Goal: Check status: Check status

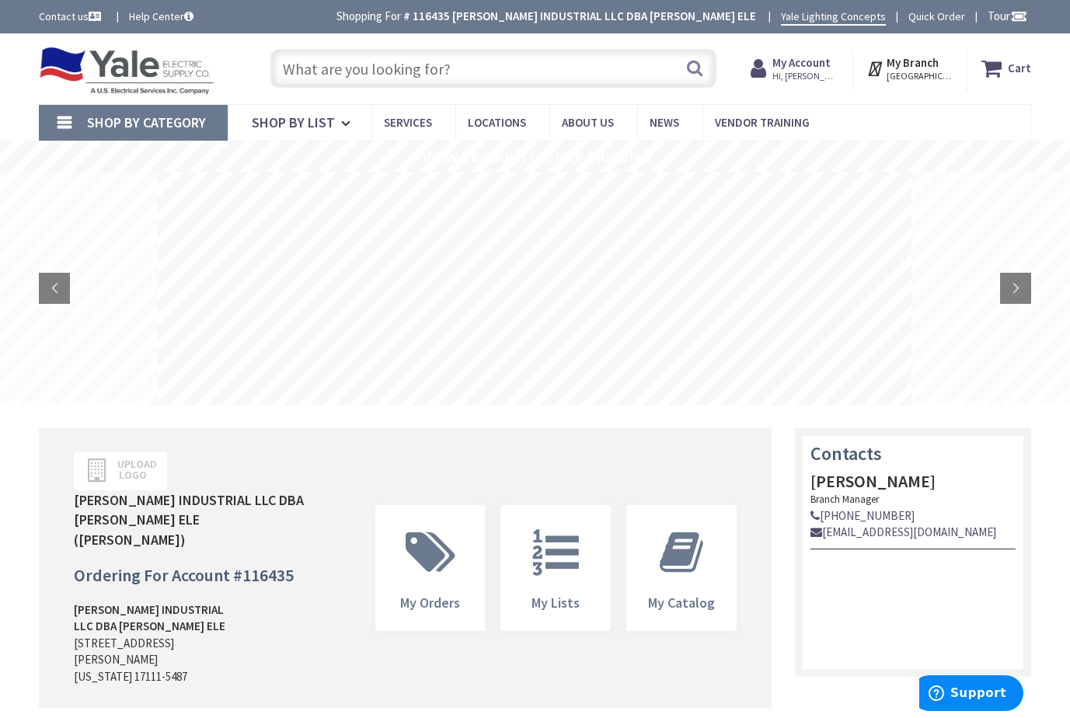
click at [796, 68] on strong "My Account" at bounding box center [802, 62] width 58 height 15
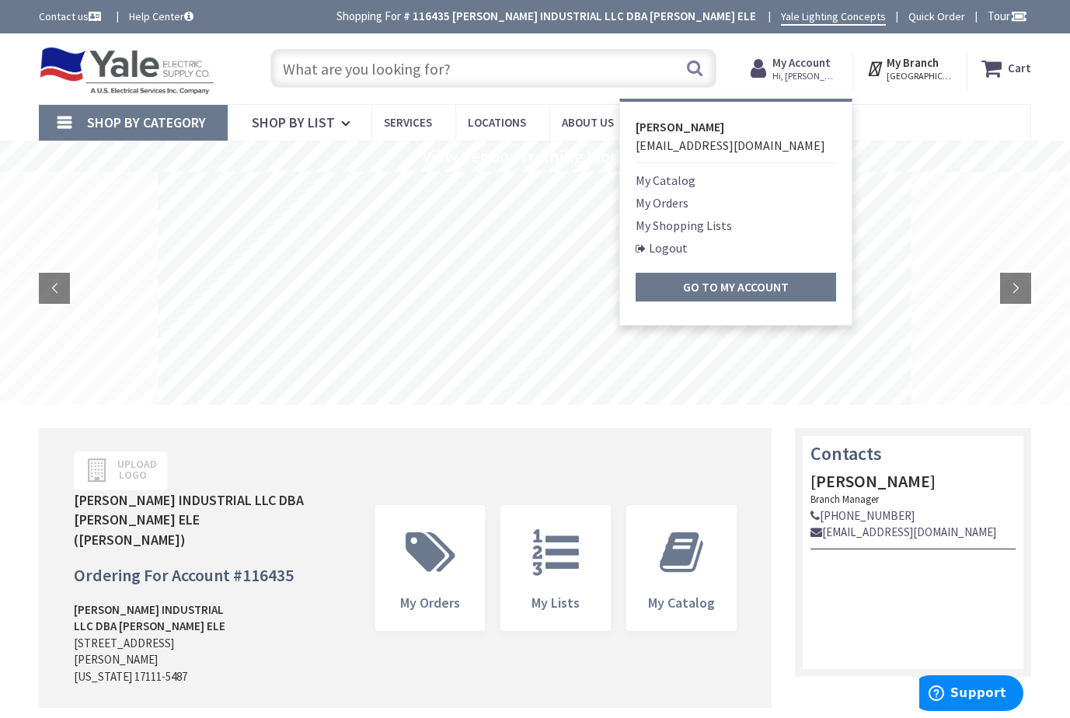
click at [686, 202] on link "My Orders" at bounding box center [662, 203] width 53 height 19
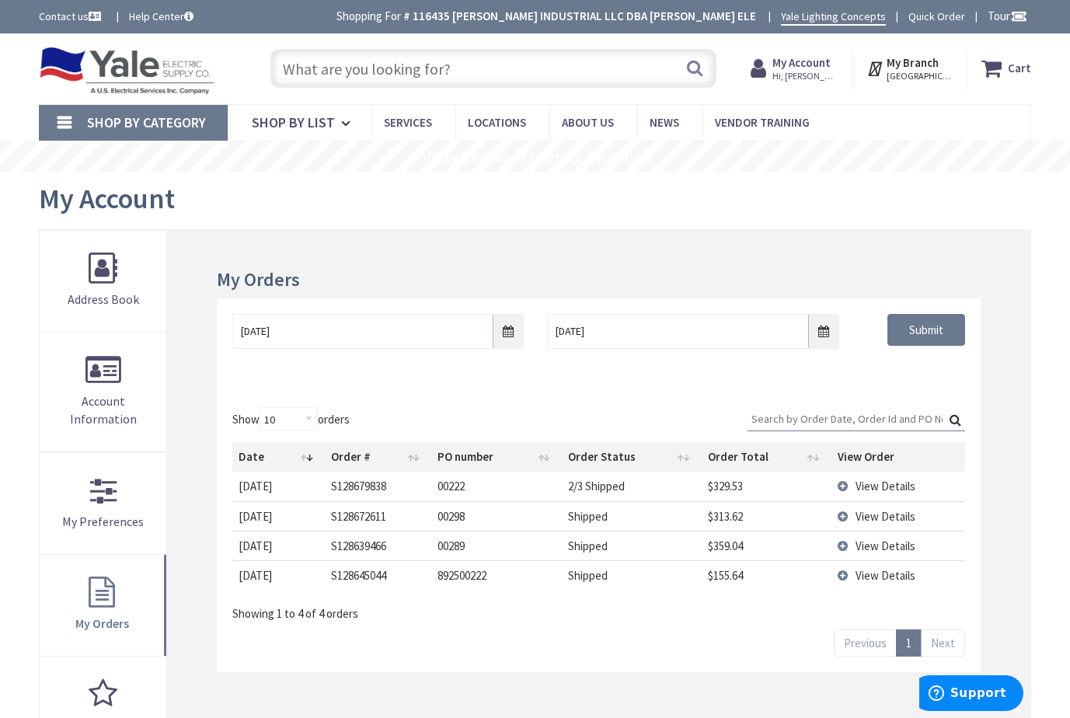
click at [870, 487] on span "View Details" at bounding box center [886, 486] width 60 height 15
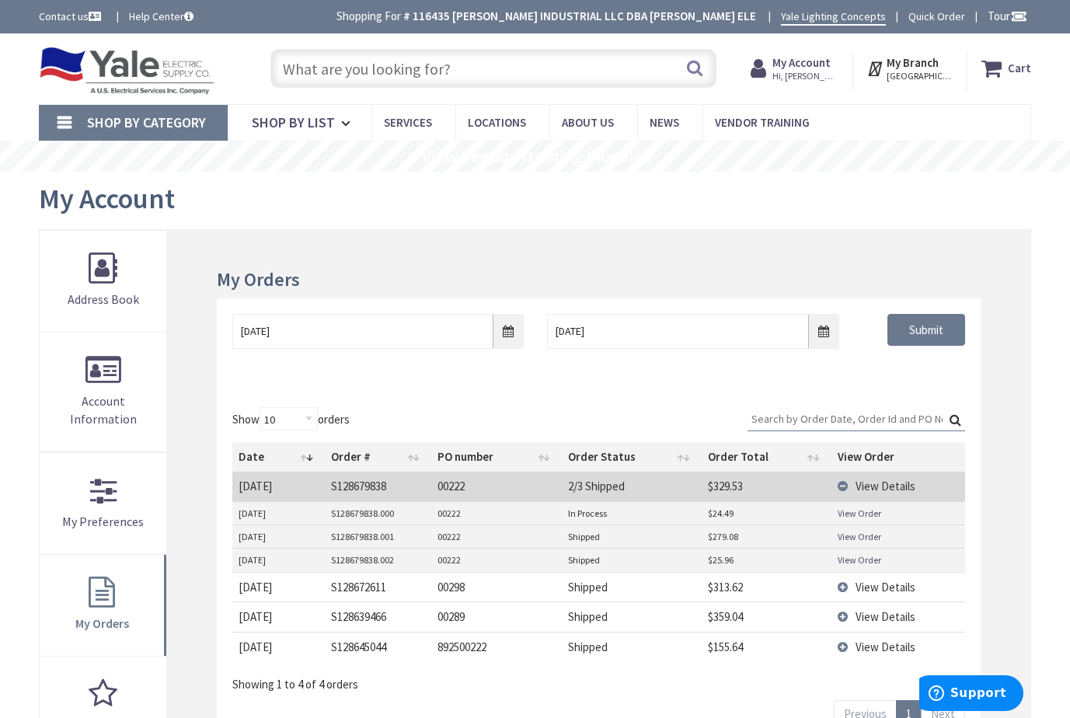
click at [849, 556] on link "View Order" at bounding box center [860, 559] width 44 height 13
click at [838, 540] on link "View Order" at bounding box center [860, 536] width 44 height 13
click at [843, 513] on link "View Order" at bounding box center [860, 513] width 44 height 13
click at [875, 647] on span "View Details" at bounding box center [886, 647] width 60 height 15
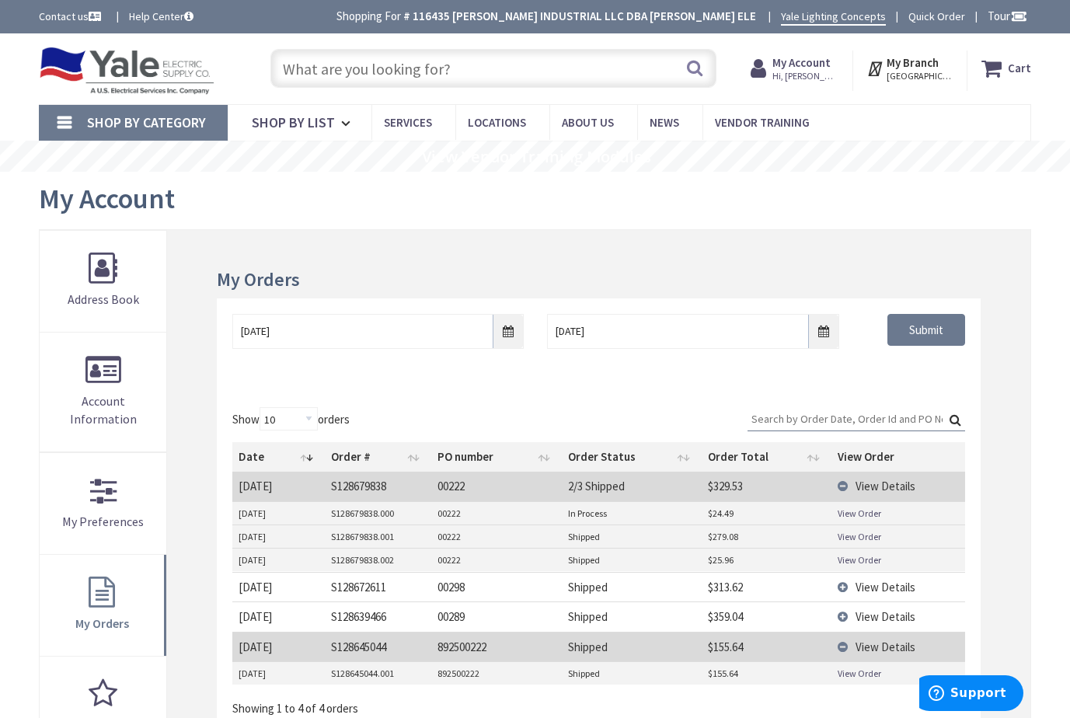
click at [851, 675] on link "View Order" at bounding box center [860, 673] width 44 height 13
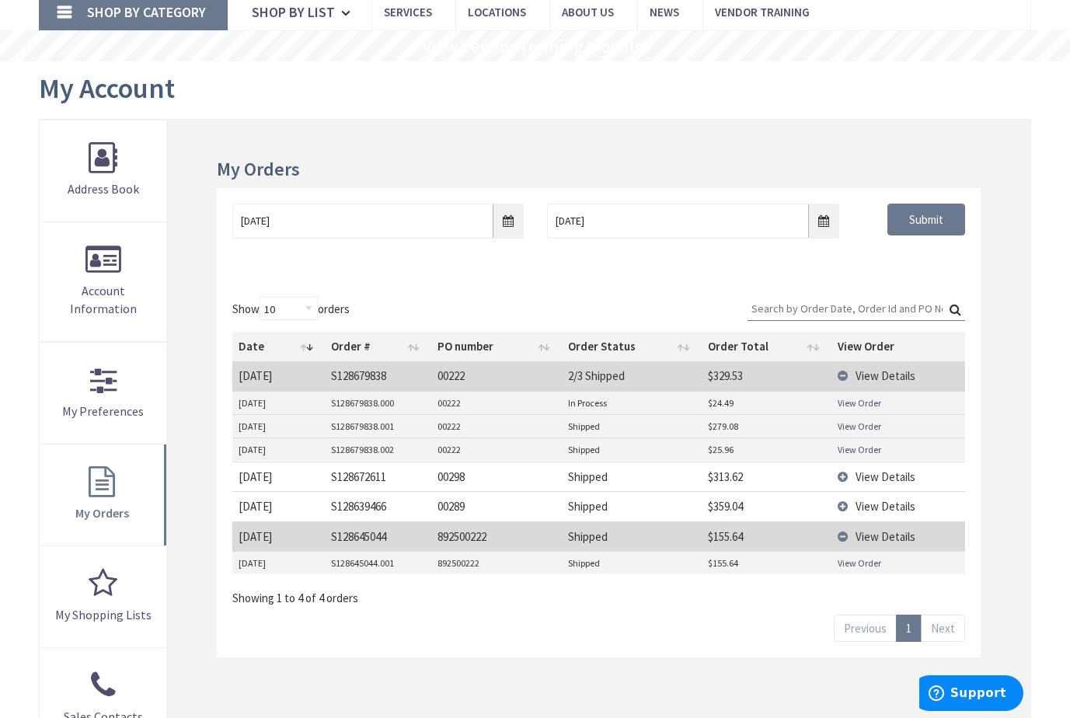
scroll to position [155, 0]
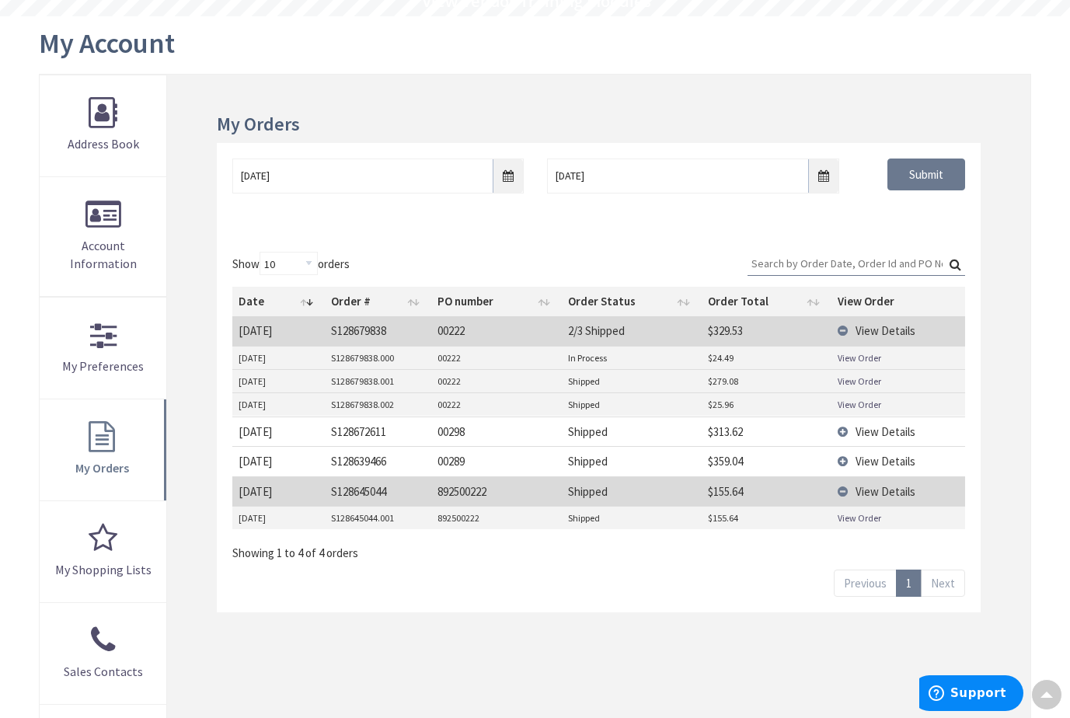
click at [490, 498] on td "892500222" at bounding box center [496, 492] width 131 height 30
click at [881, 491] on span "View Details" at bounding box center [886, 491] width 60 height 15
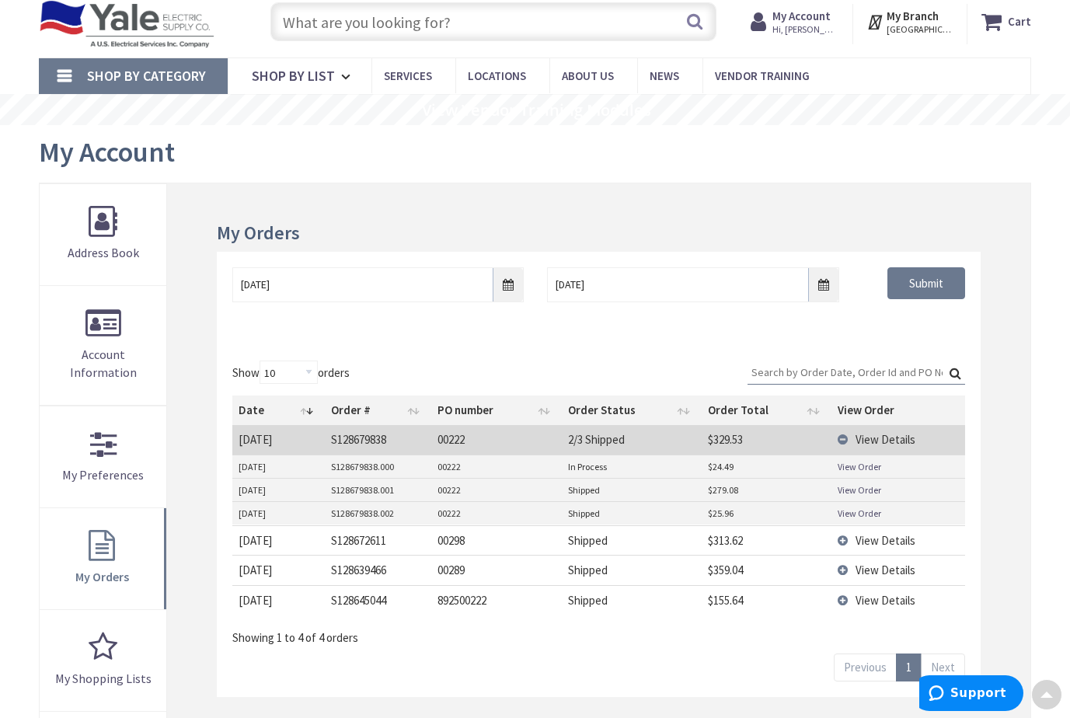
scroll to position [0, 0]
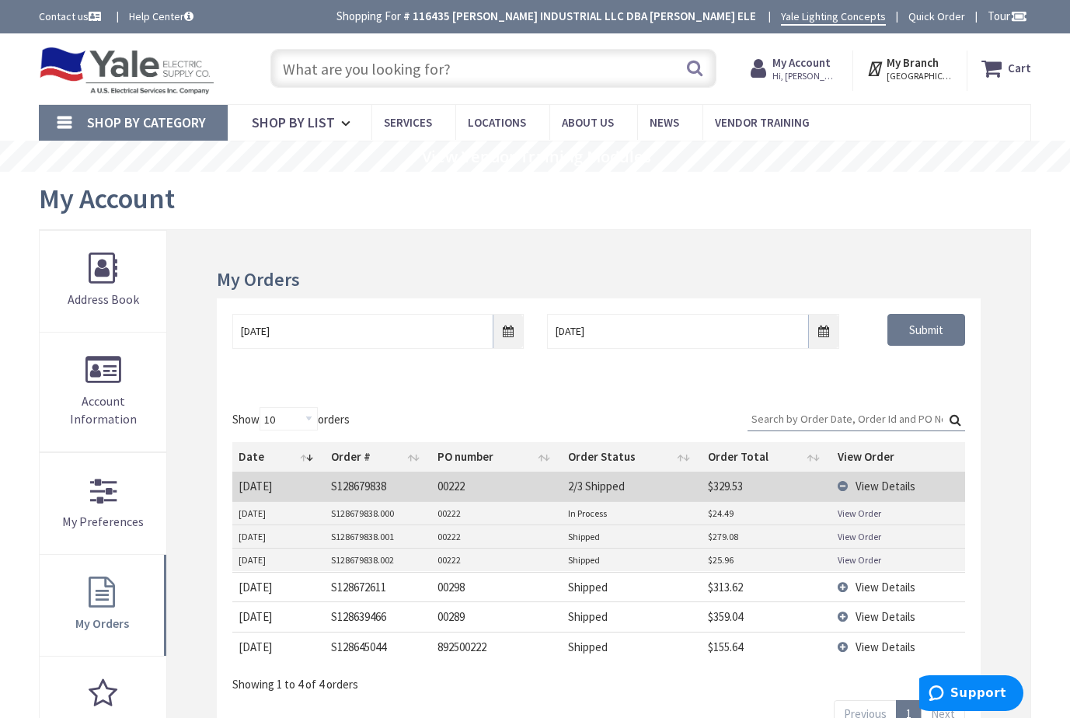
click at [351, 73] on input "text" at bounding box center [494, 68] width 446 height 39
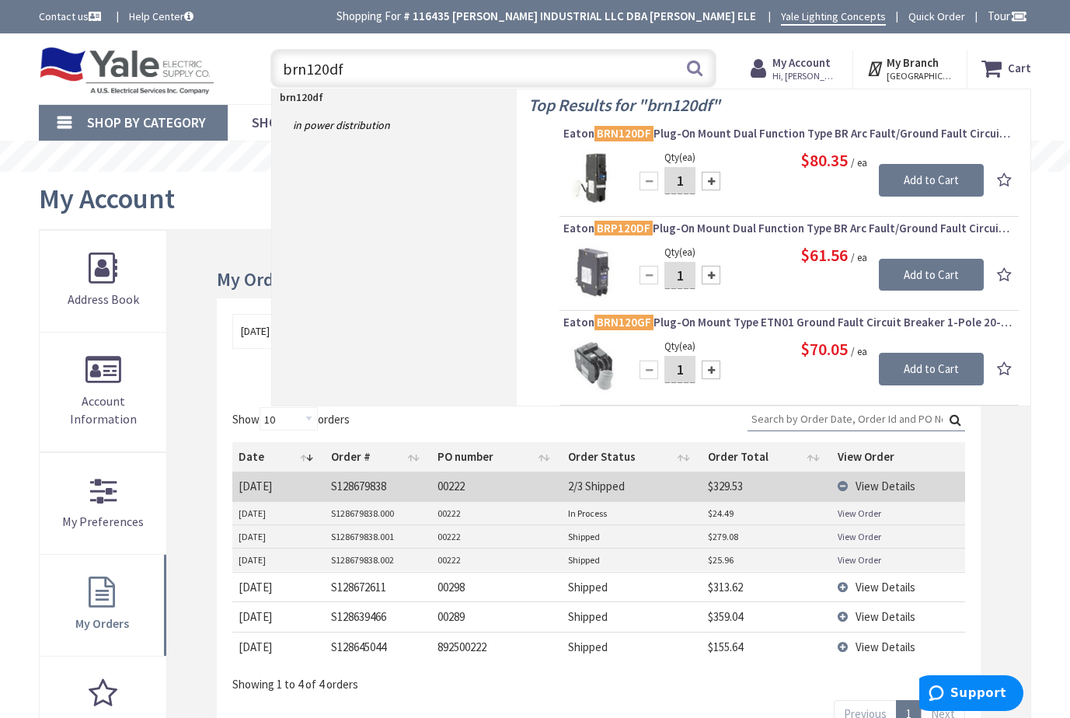
click at [320, 67] on input "brn120df" at bounding box center [494, 68] width 446 height 39
click at [329, 70] on input "brn120df" at bounding box center [494, 68] width 446 height 39
type input "brn115df"
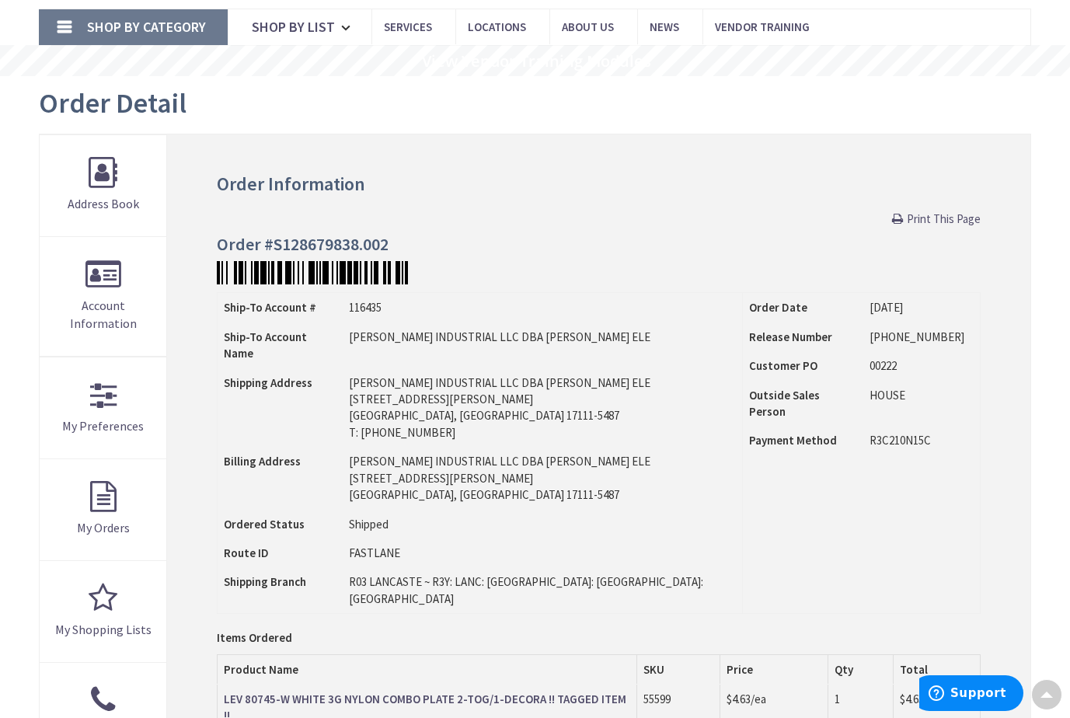
scroll to position [78, 0]
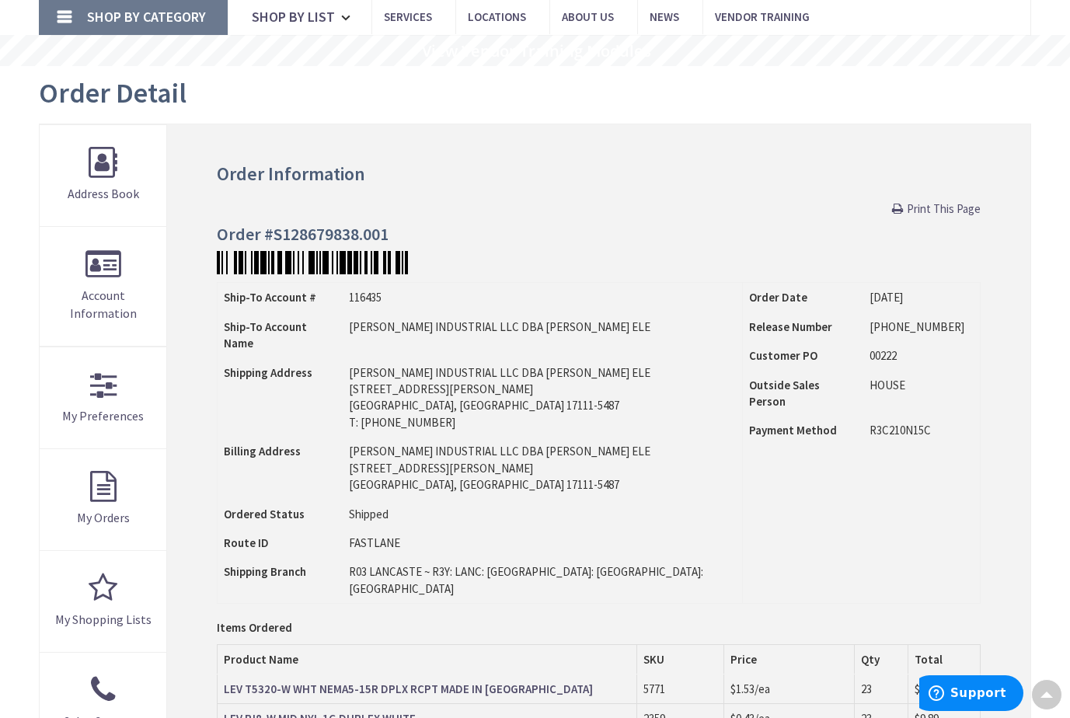
scroll to position [78, 0]
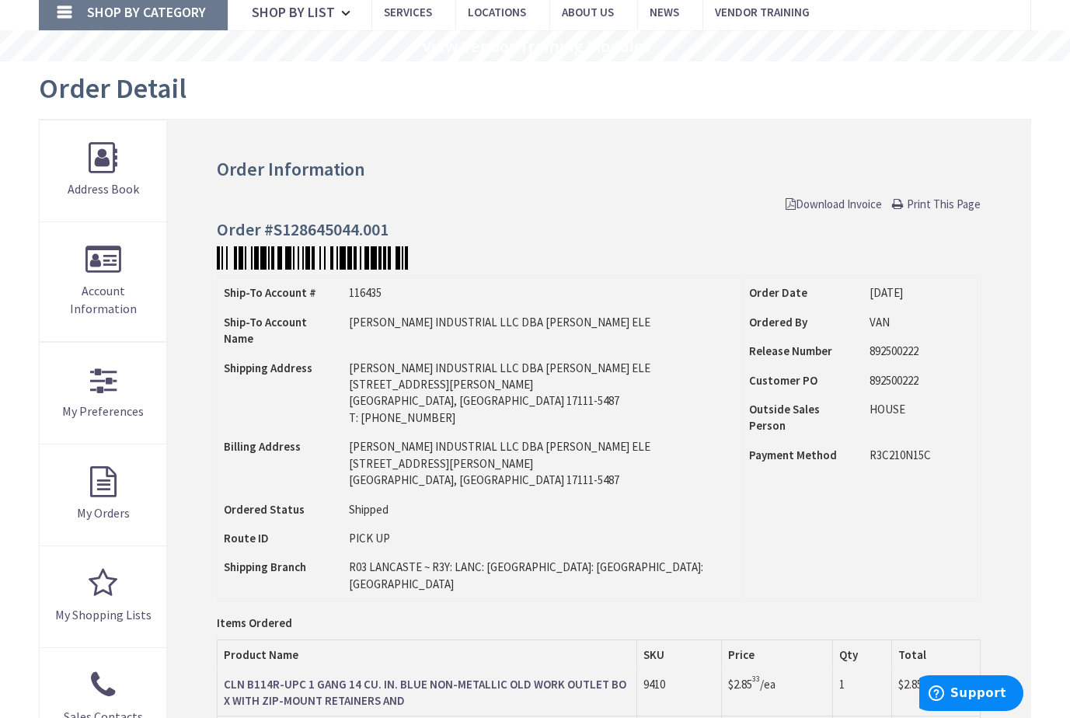
scroll to position [155, 0]
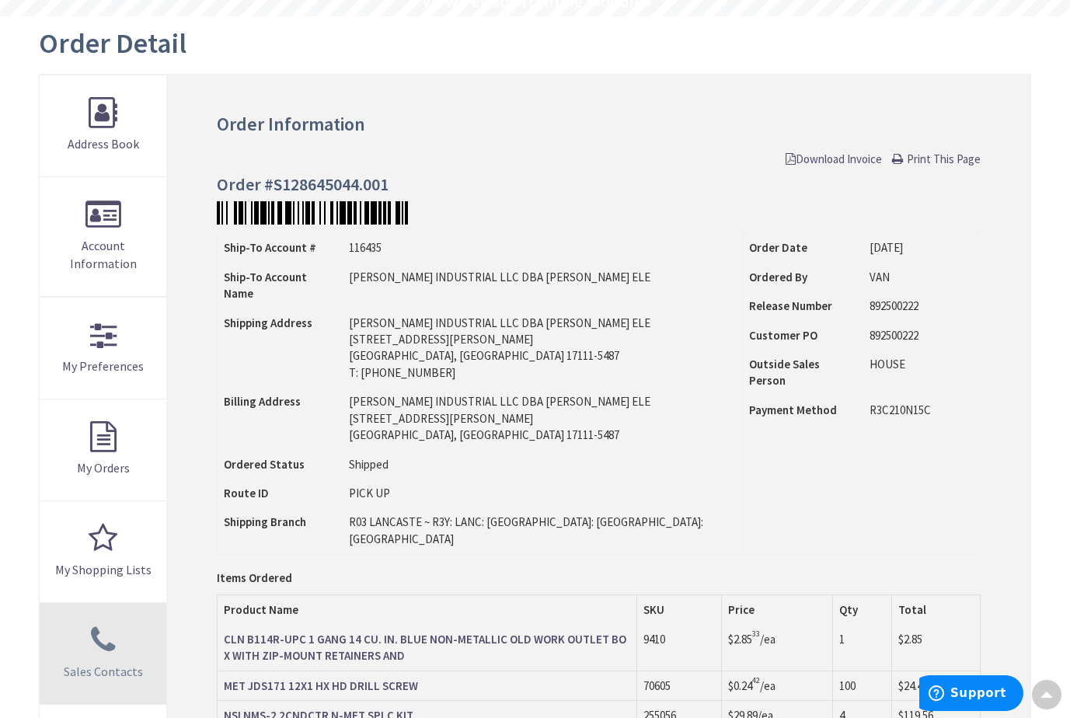
drag, startPoint x: 959, startPoint y: 157, endPoint x: 96, endPoint y: 630, distance: 984.2
click at [959, 157] on span "Print This Page" at bounding box center [944, 159] width 74 height 15
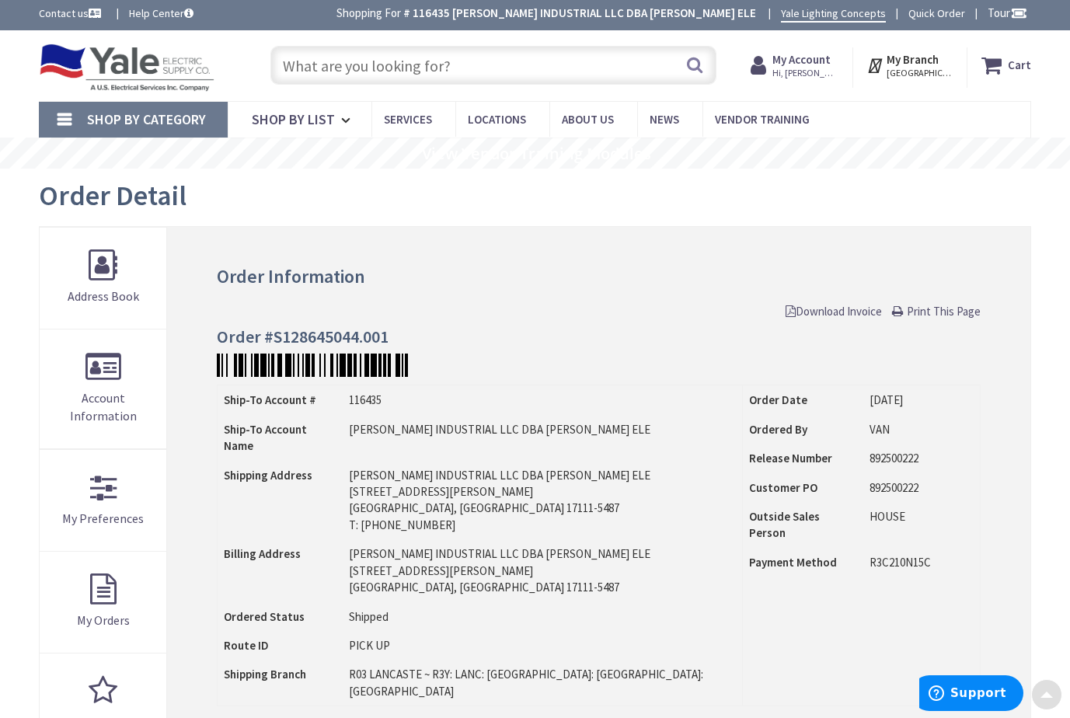
scroll to position [0, 0]
